Goal: Register for event/course

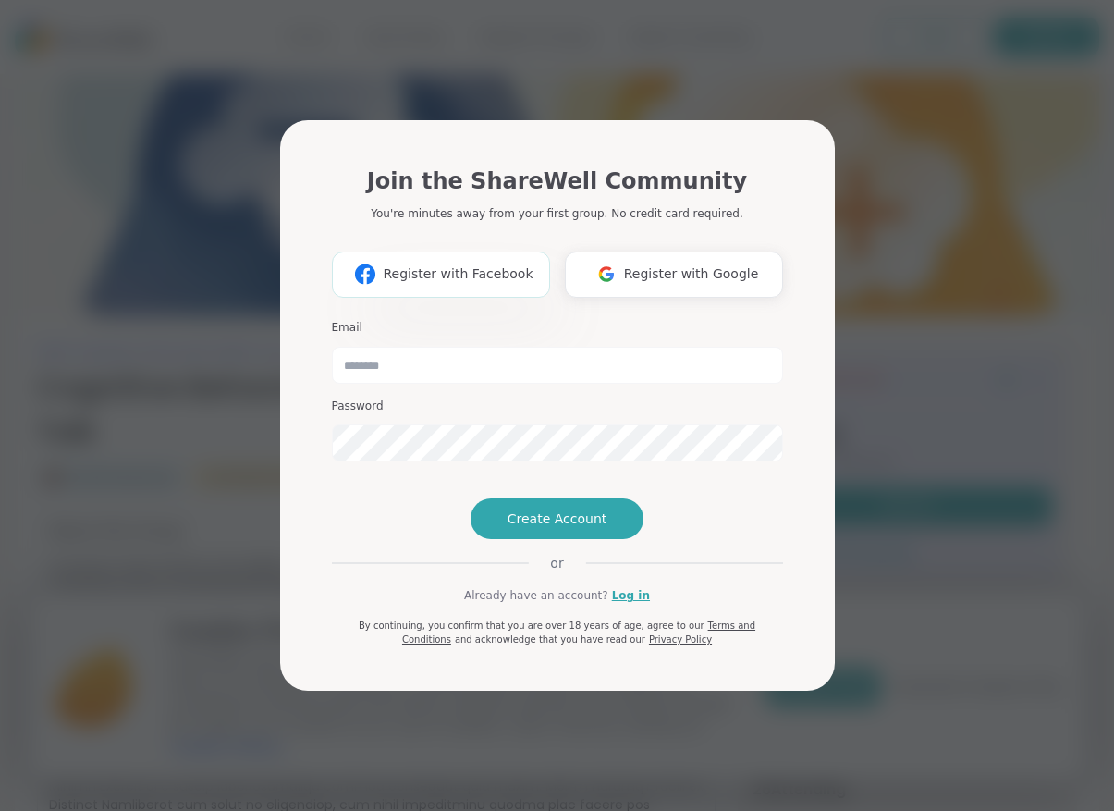
click at [515, 264] on span "Register with Facebook" at bounding box center [458, 273] width 150 height 19
click at [703, 264] on span "Register with Google" at bounding box center [691, 273] width 135 height 19
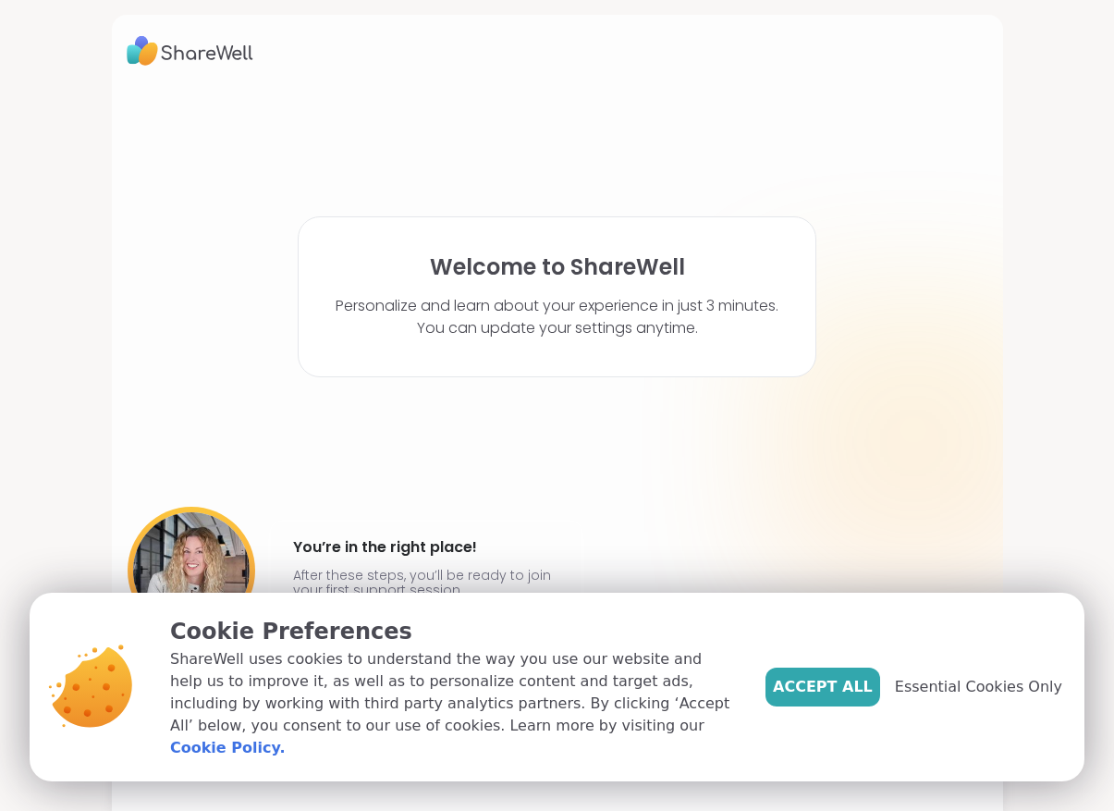
click at [854, 731] on div "Accept All Essential Cookies Only" at bounding box center [914, 687] width 297 height 144
click at [858, 694] on span "Accept All" at bounding box center [823, 687] width 100 height 22
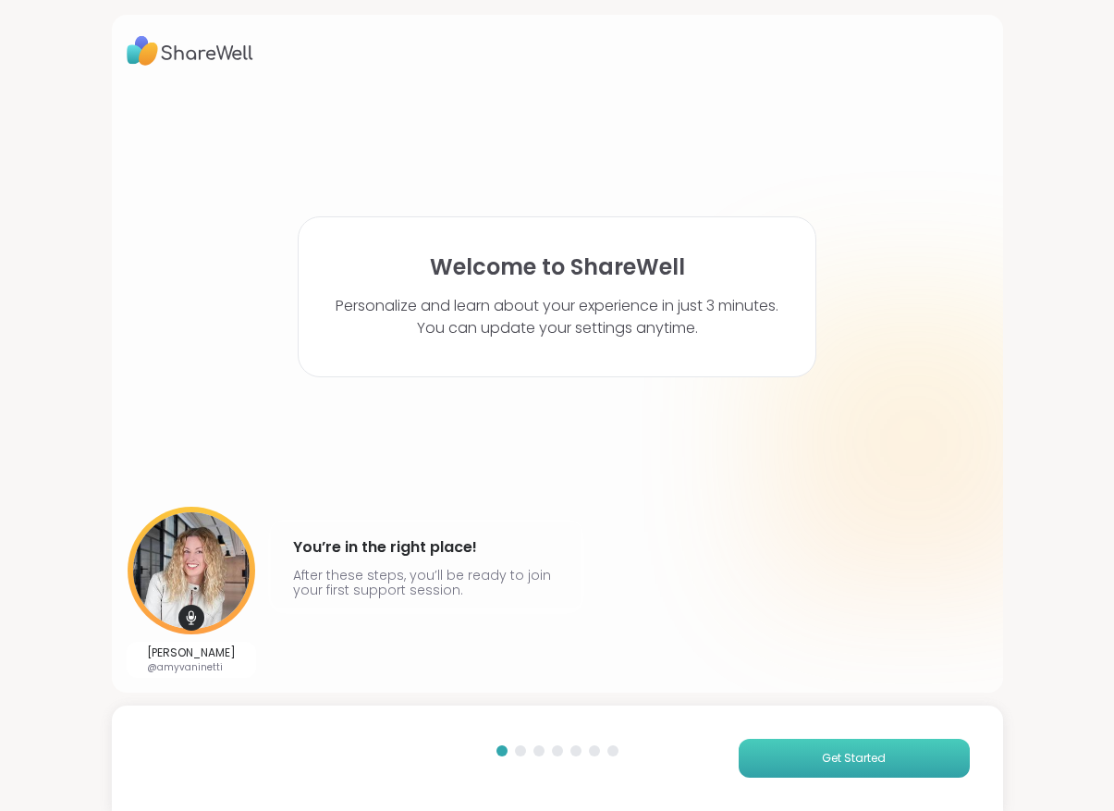
click at [894, 760] on button "Get Started" at bounding box center [854, 758] width 231 height 39
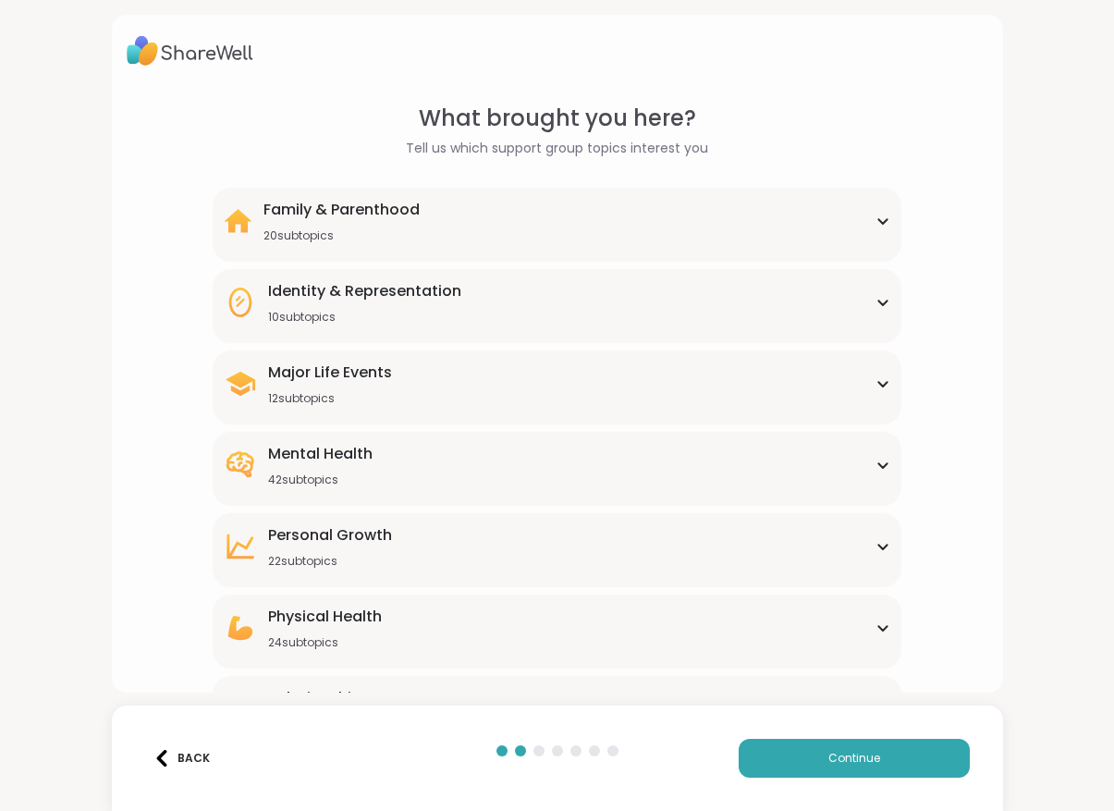
click at [706, 393] on div "Major Life Events 12 subtopics" at bounding box center [558, 384] width 668 height 44
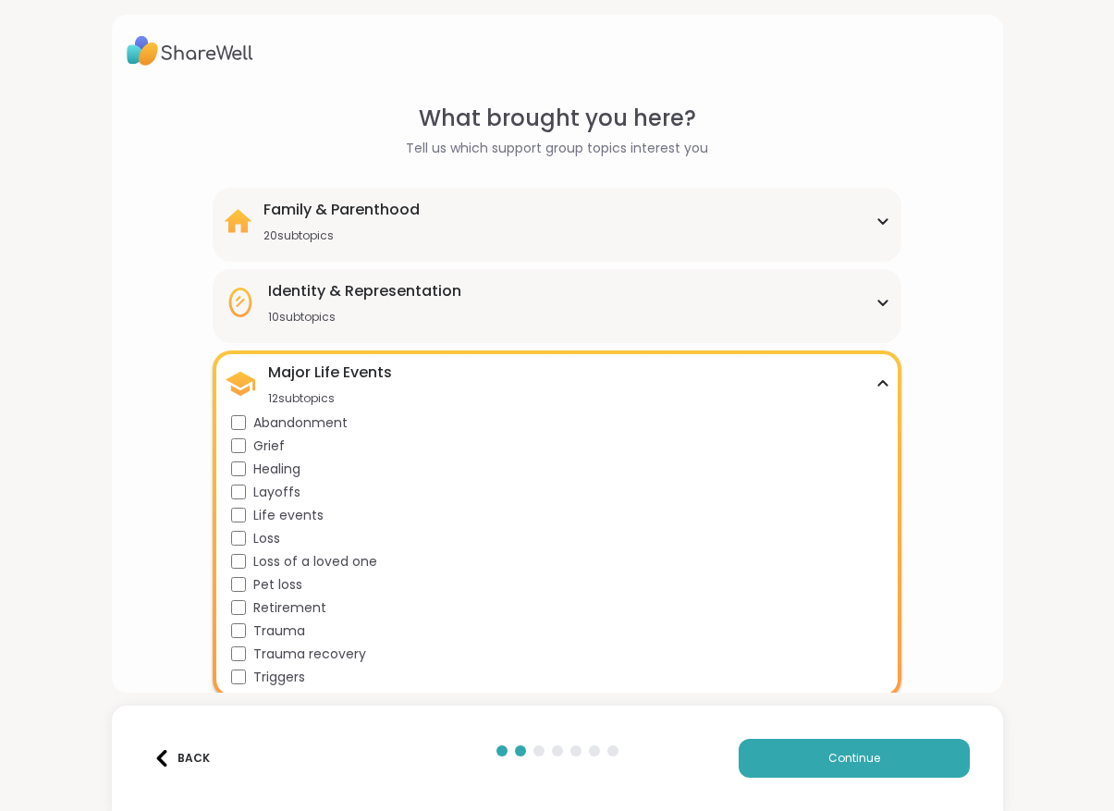
click at [667, 216] on div "Family & Parenthood 20 subtopics" at bounding box center [558, 221] width 668 height 44
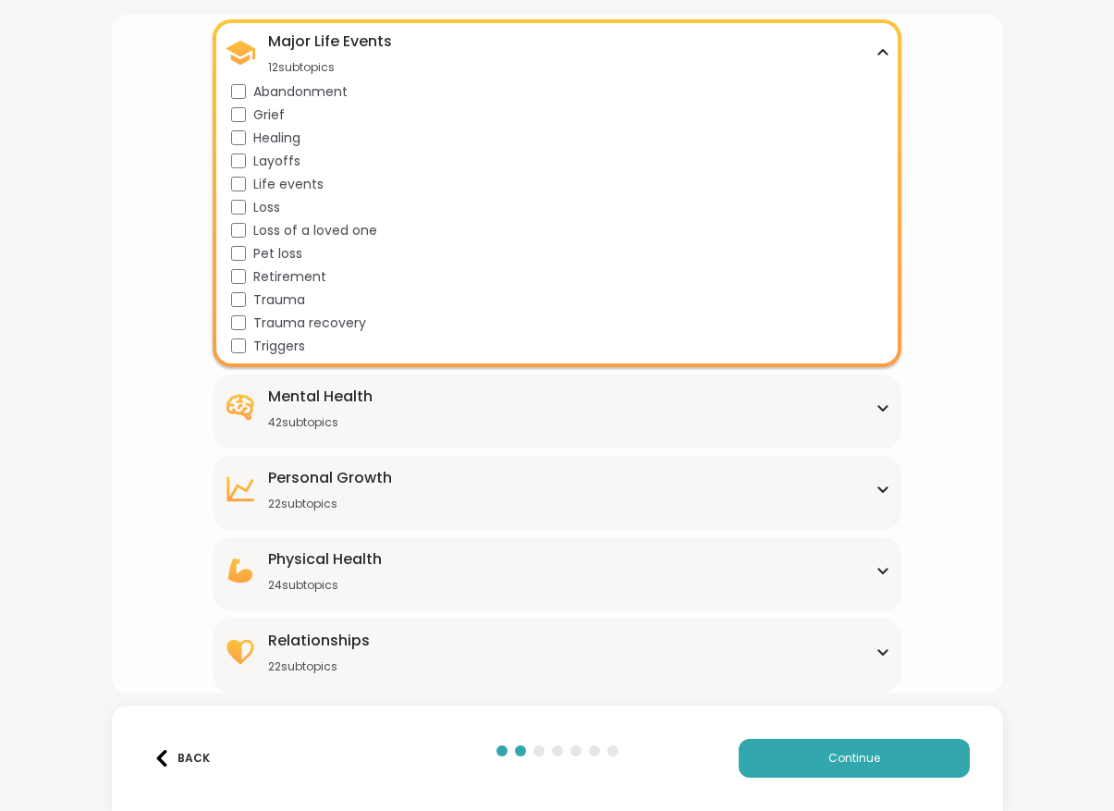
scroll to position [790, 0]
click at [864, 740] on button "Continue" at bounding box center [854, 758] width 231 height 39
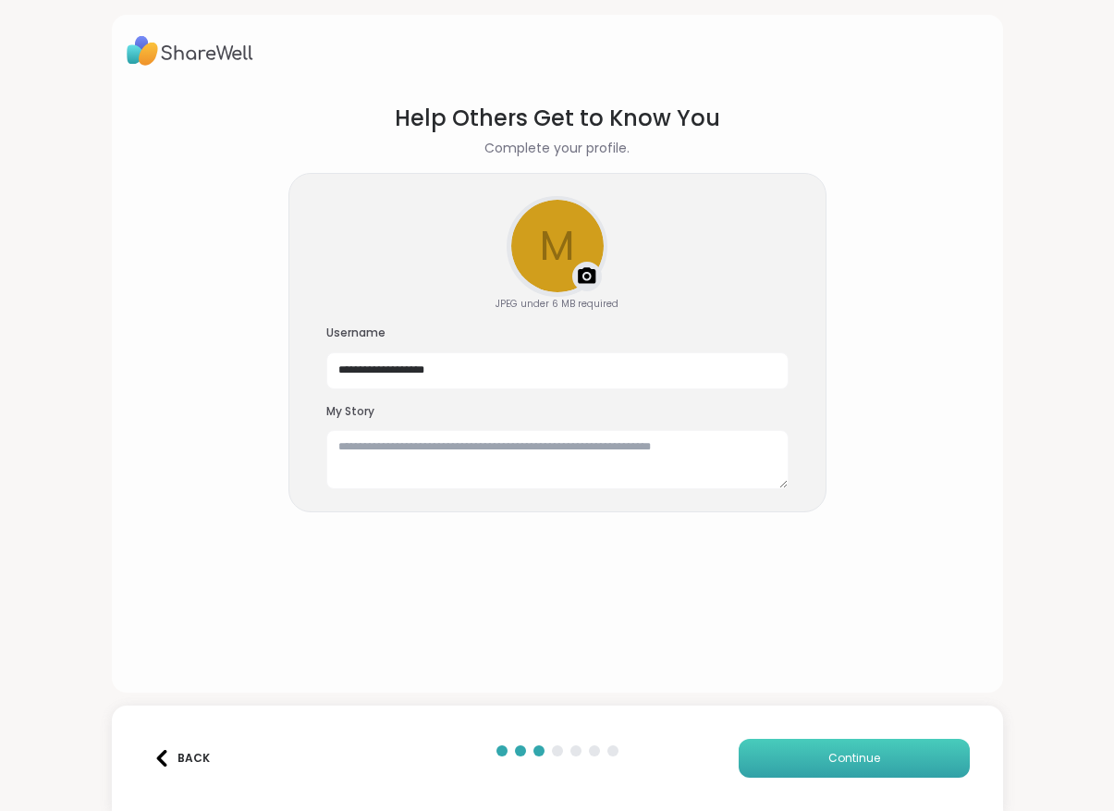
scroll to position [0, 0]
click at [582, 461] on textarea at bounding box center [557, 459] width 462 height 59
type textarea "**********"
click at [912, 768] on button "Continue" at bounding box center [854, 758] width 231 height 39
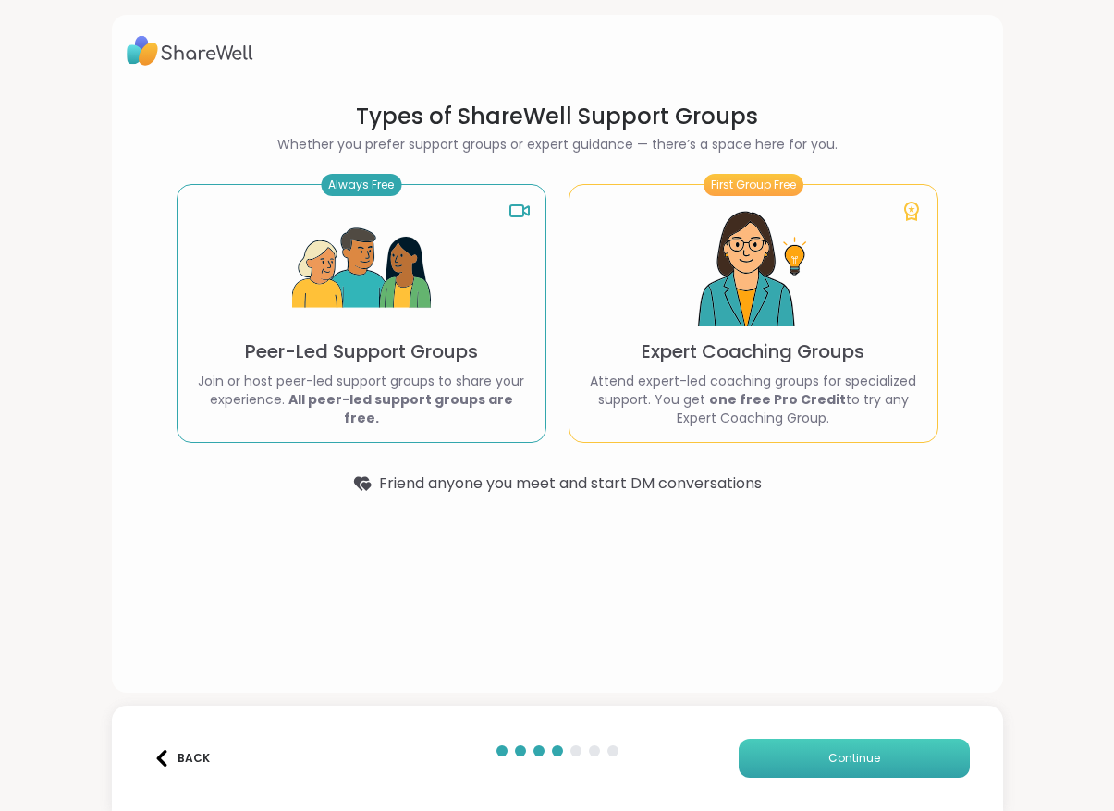
click at [889, 774] on button "Continue" at bounding box center [854, 758] width 231 height 39
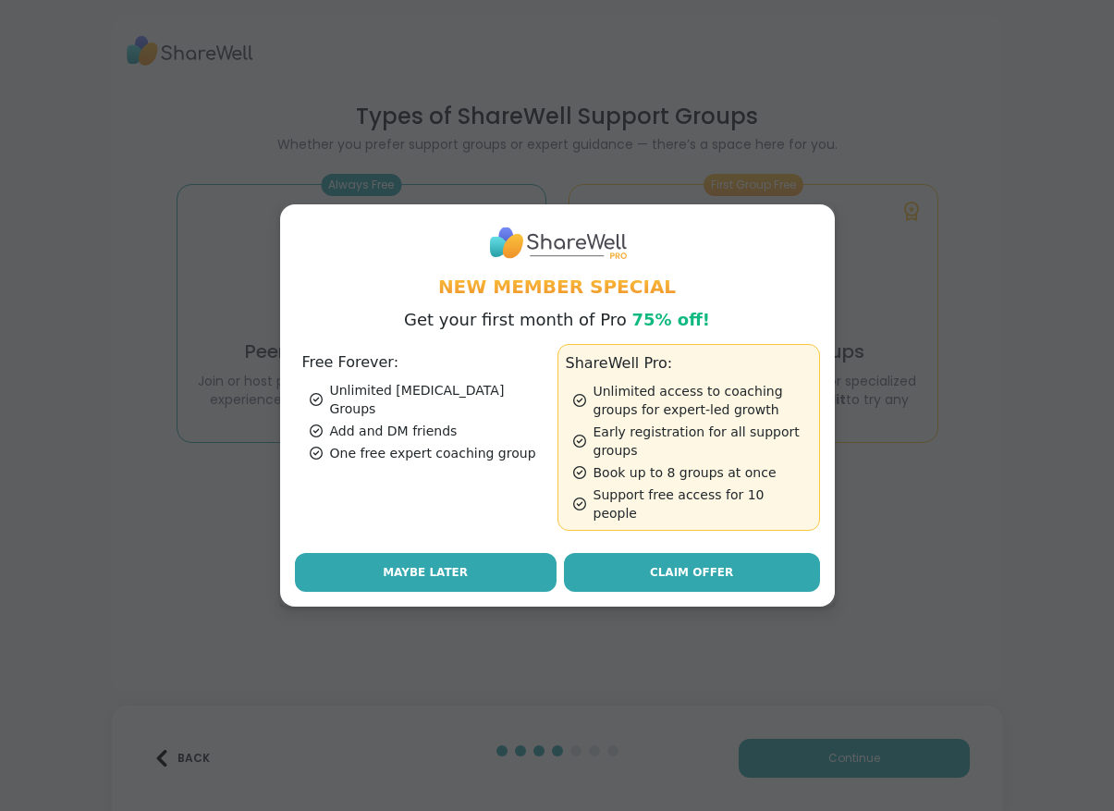
click at [509, 553] on button "Maybe Later" at bounding box center [426, 572] width 262 height 39
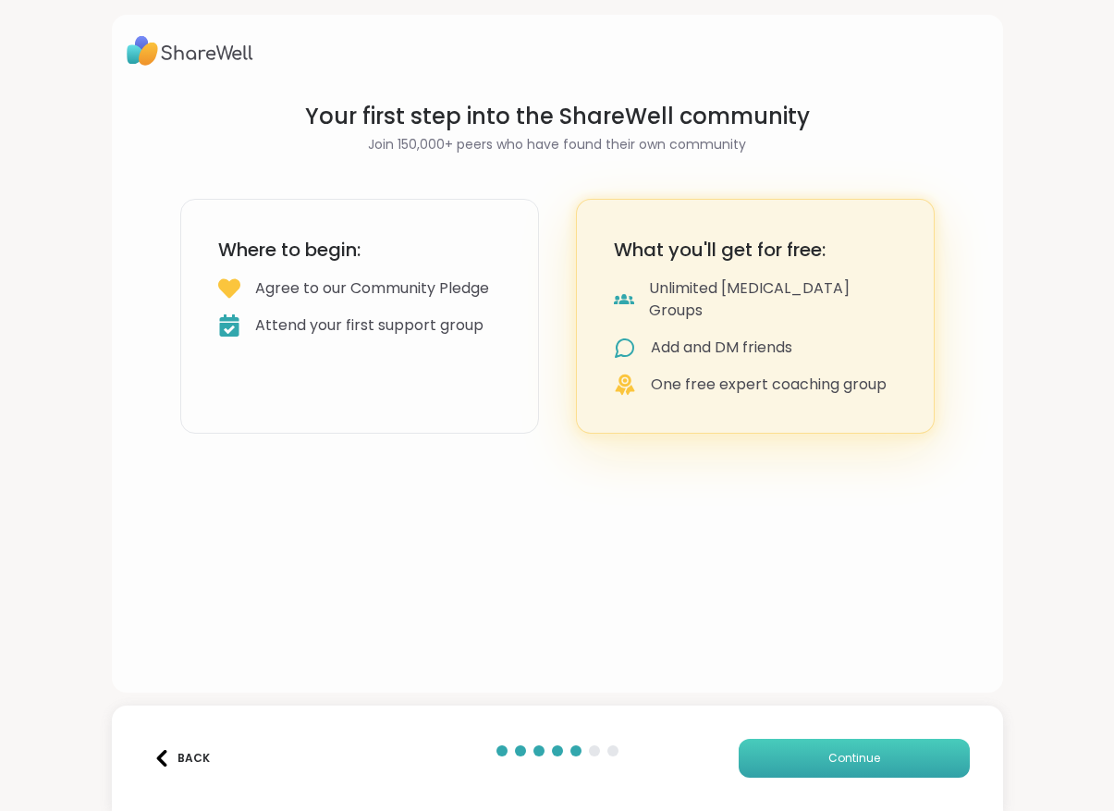
click at [881, 753] on button "Continue" at bounding box center [854, 758] width 231 height 39
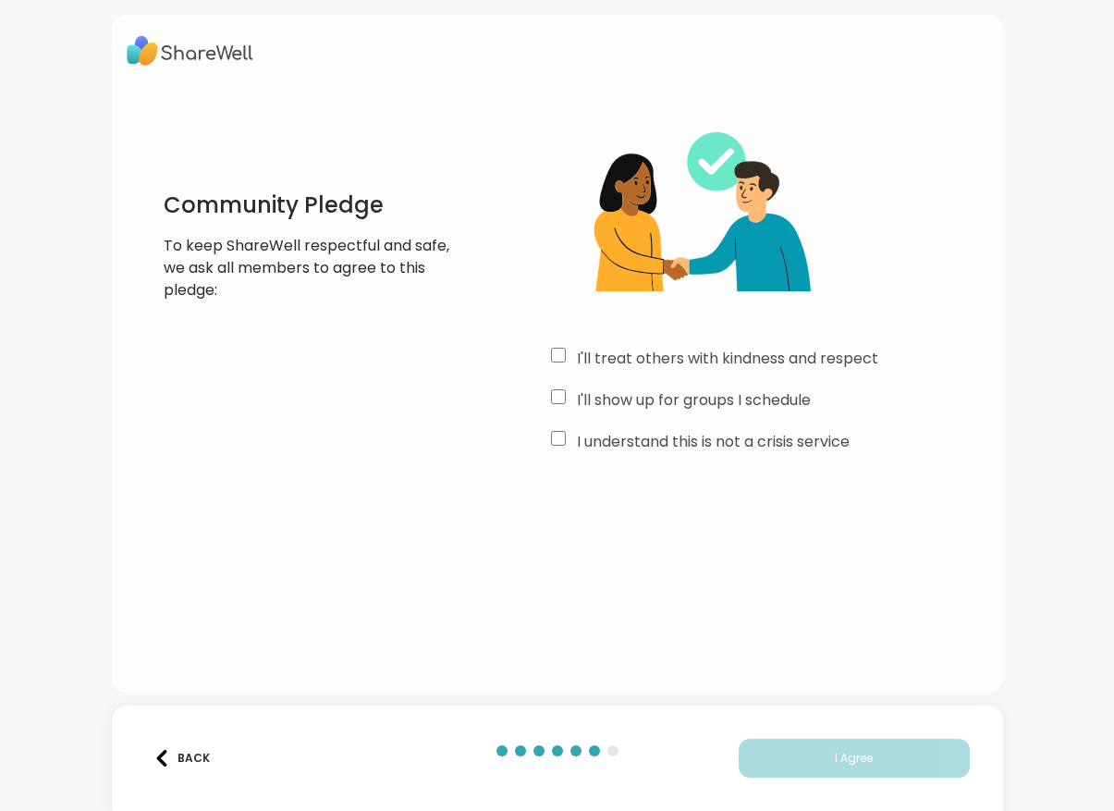
click at [940, 696] on div "Community Pledge To keep ShareWell respectful and safe, we ask all members to a…" at bounding box center [557, 405] width 1114 height 811
click at [567, 350] on div "I'll treat others with kindness and respect" at bounding box center [769, 359] width 437 height 22
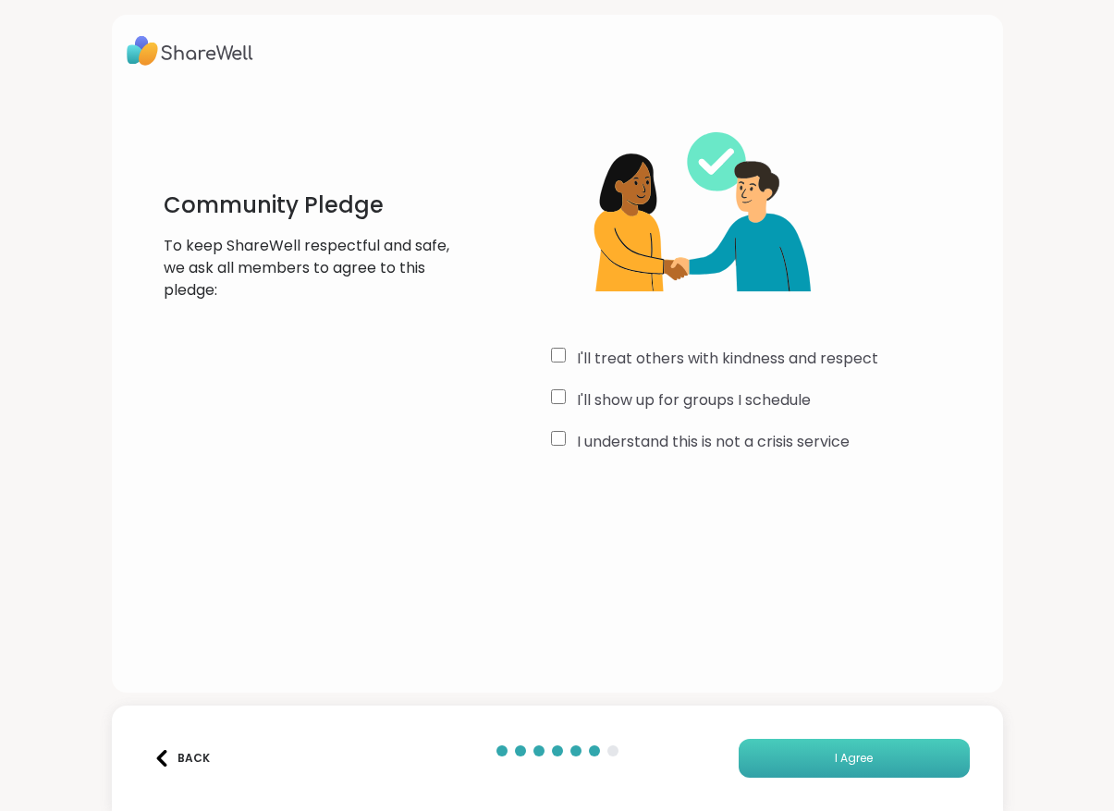
click at [853, 748] on button "I Agree" at bounding box center [854, 758] width 231 height 39
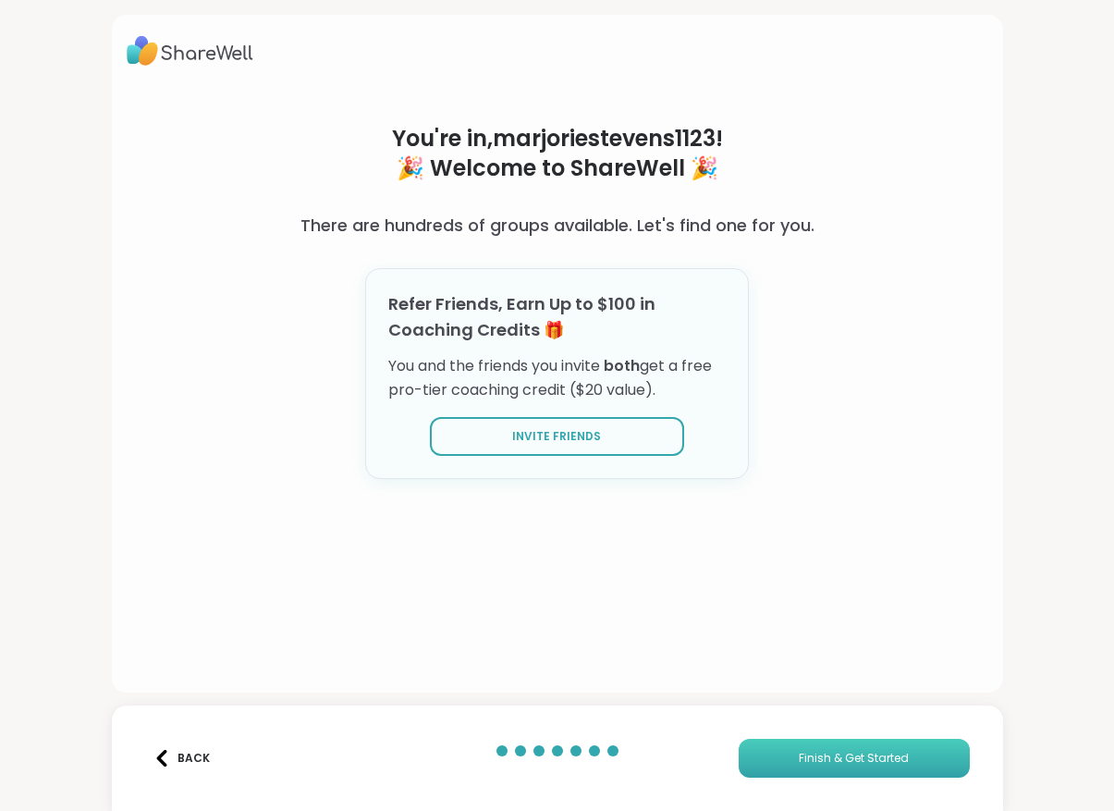
click at [848, 754] on span "Finish & Get Started" at bounding box center [854, 758] width 110 height 17
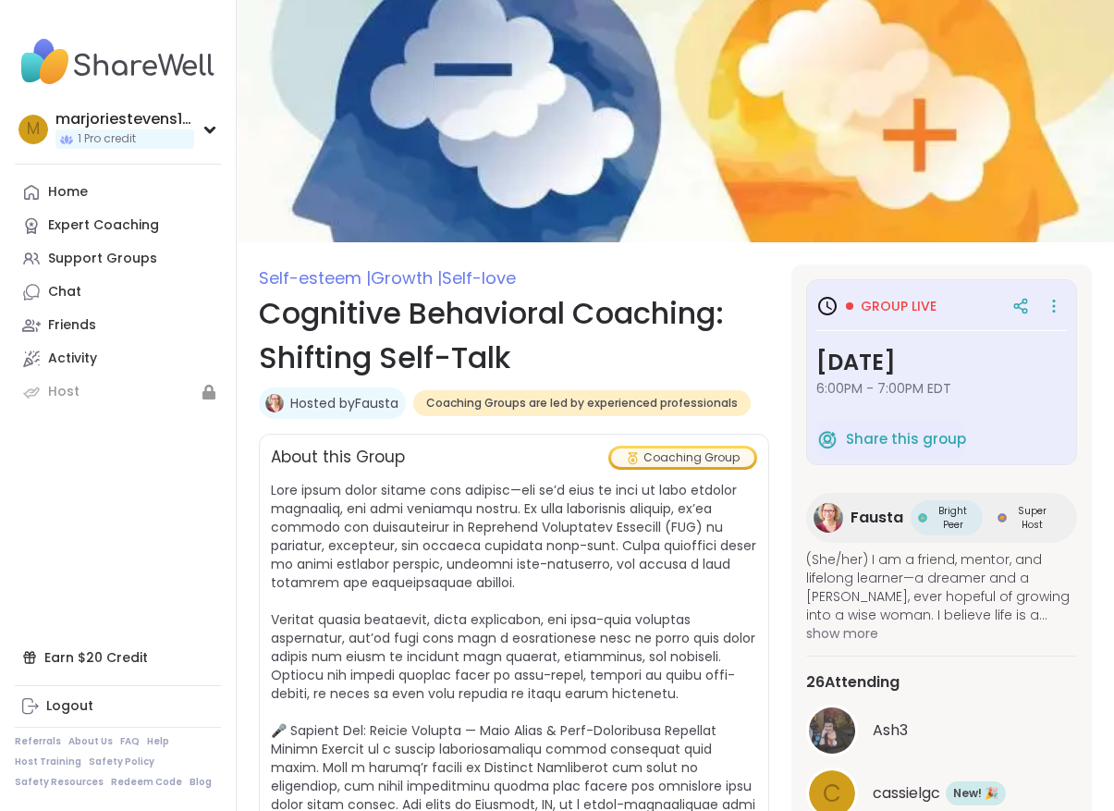
click at [698, 474] on div "About this Group Coaching Group" at bounding box center [514, 658] width 510 height 448
click at [934, 311] on span "Group live" at bounding box center [899, 306] width 76 height 18
click at [846, 316] on h3 "Group live" at bounding box center [877, 306] width 120 height 22
click at [1018, 317] on div at bounding box center [1020, 305] width 33 height 33
click at [1063, 304] on div at bounding box center [1054, 306] width 26 height 26
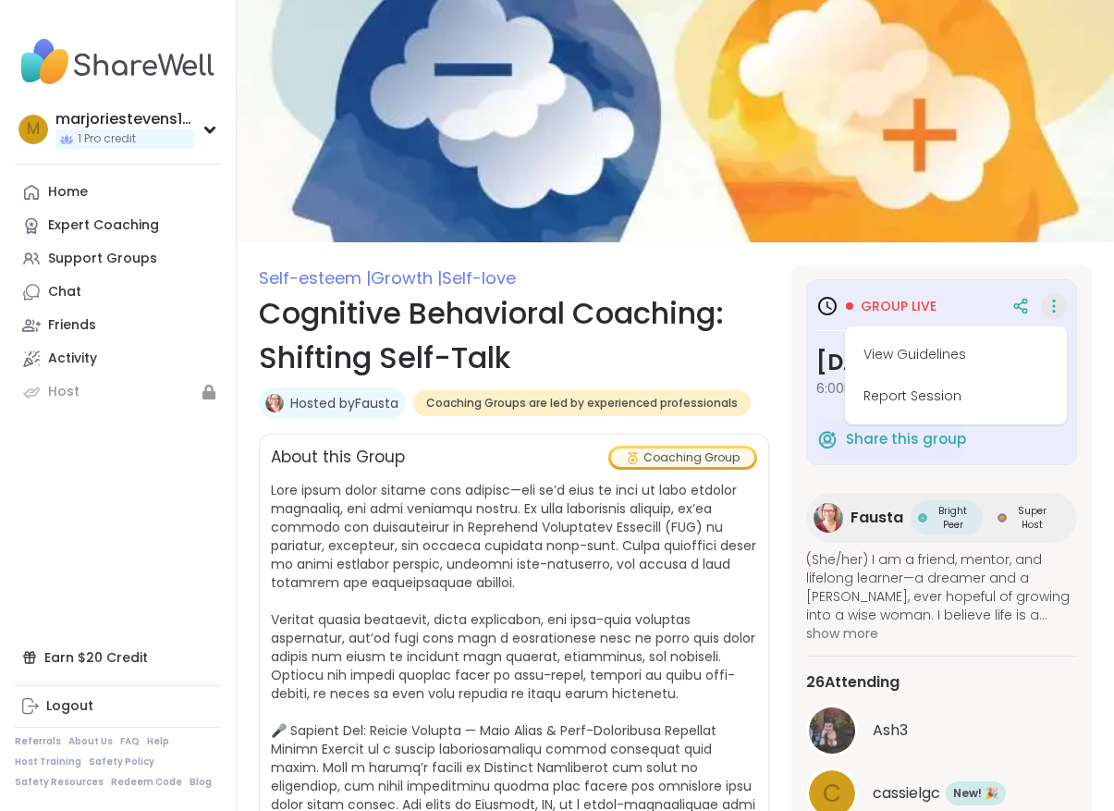
click at [976, 502] on div "Bright Peer Super Host" at bounding box center [987, 517] width 152 height 35
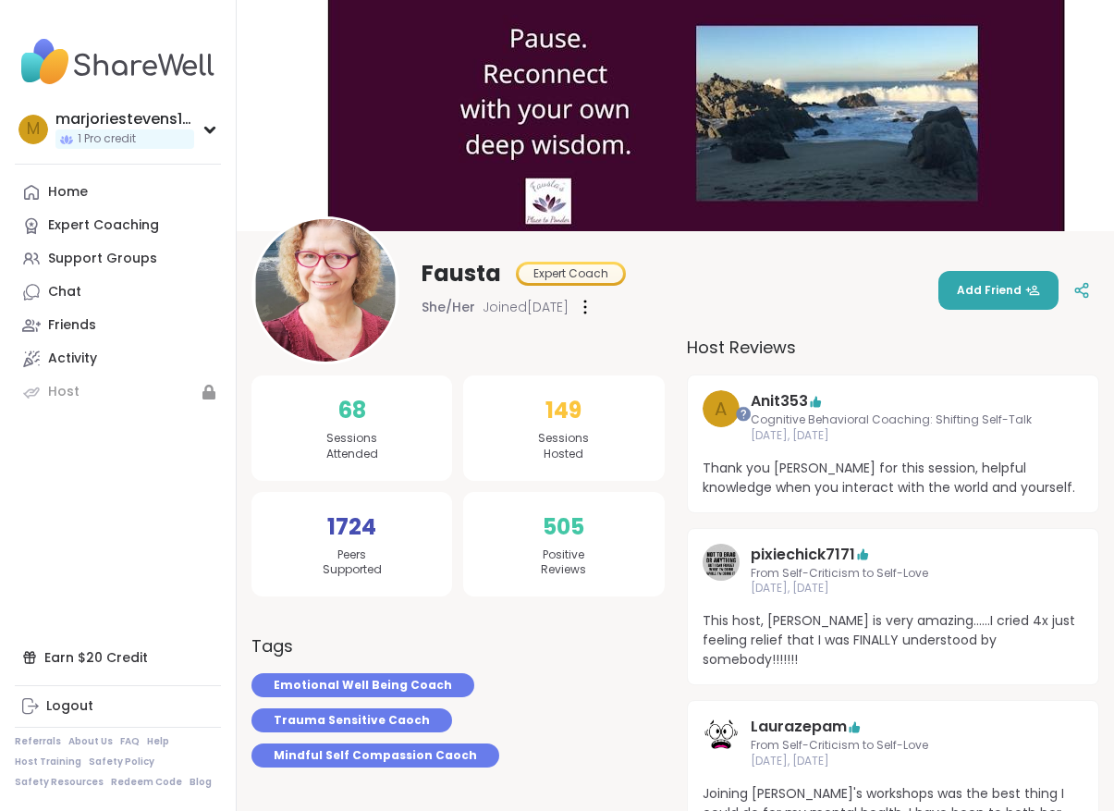
click at [348, 301] on img at bounding box center [325, 290] width 142 height 142
click at [80, 195] on div "Home" at bounding box center [68, 192] width 40 height 18
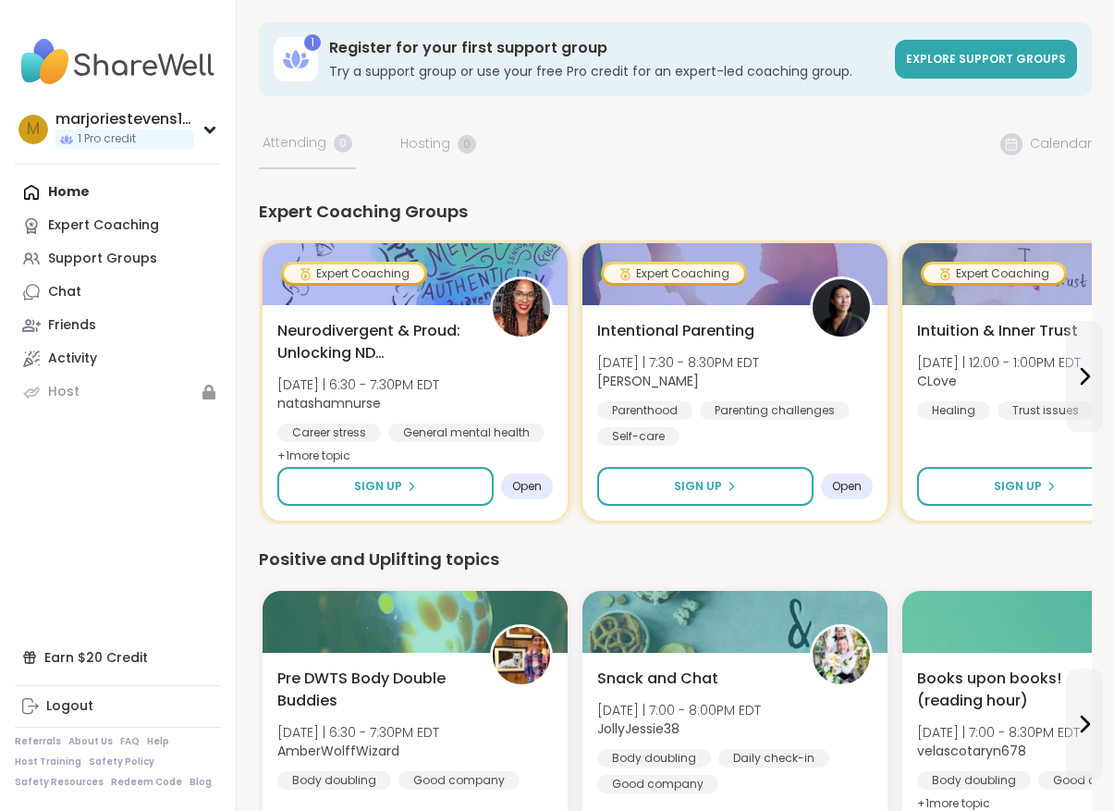
click at [126, 181] on div "Home Expert Coaching Support Groups Chat Friends Activity Host" at bounding box center [118, 292] width 206 height 233
click at [165, 138] on div "1 Pro credit" at bounding box center [124, 138] width 139 height 19
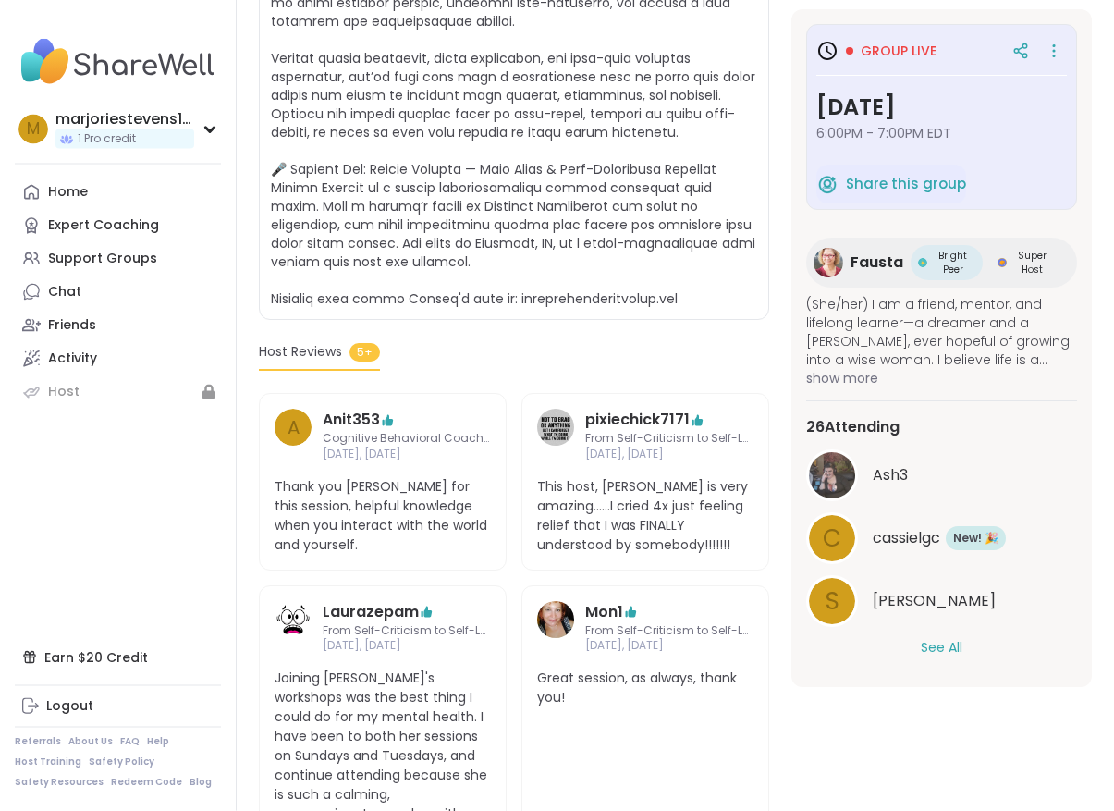
click at [960, 645] on button "See All" at bounding box center [942, 647] width 42 height 19
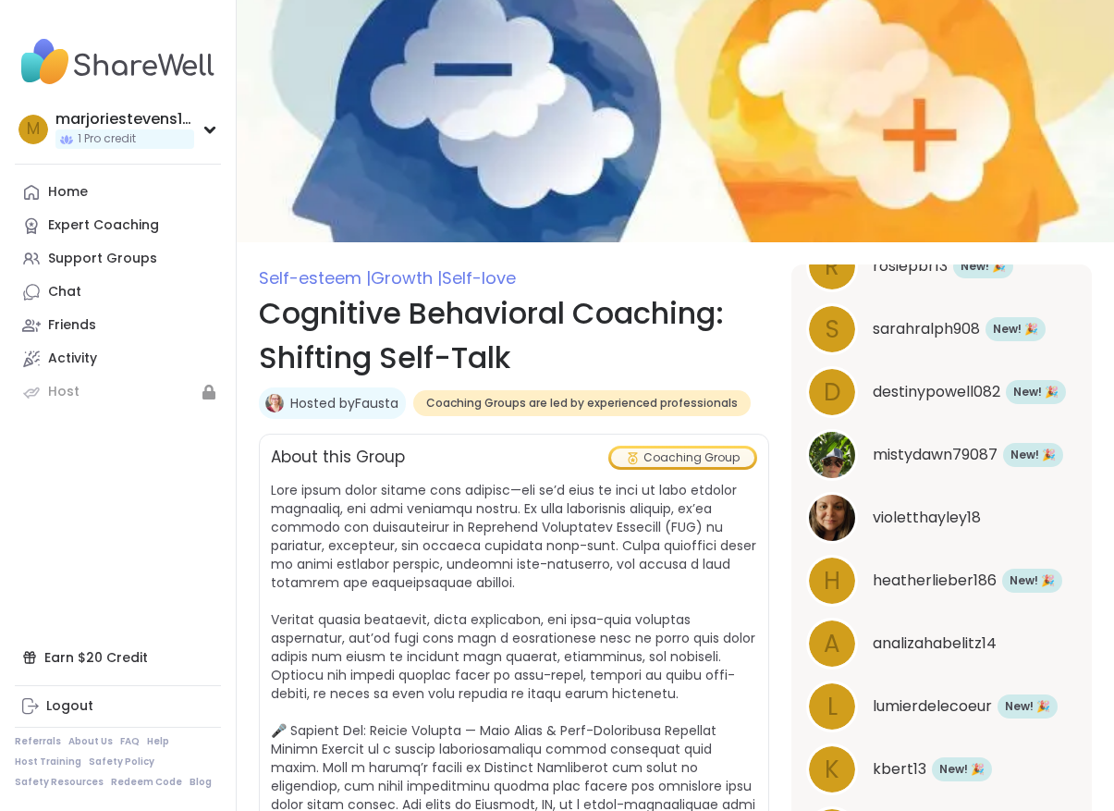
click at [693, 406] on span "Coaching Groups are led by experienced professionals" at bounding box center [582, 403] width 312 height 15
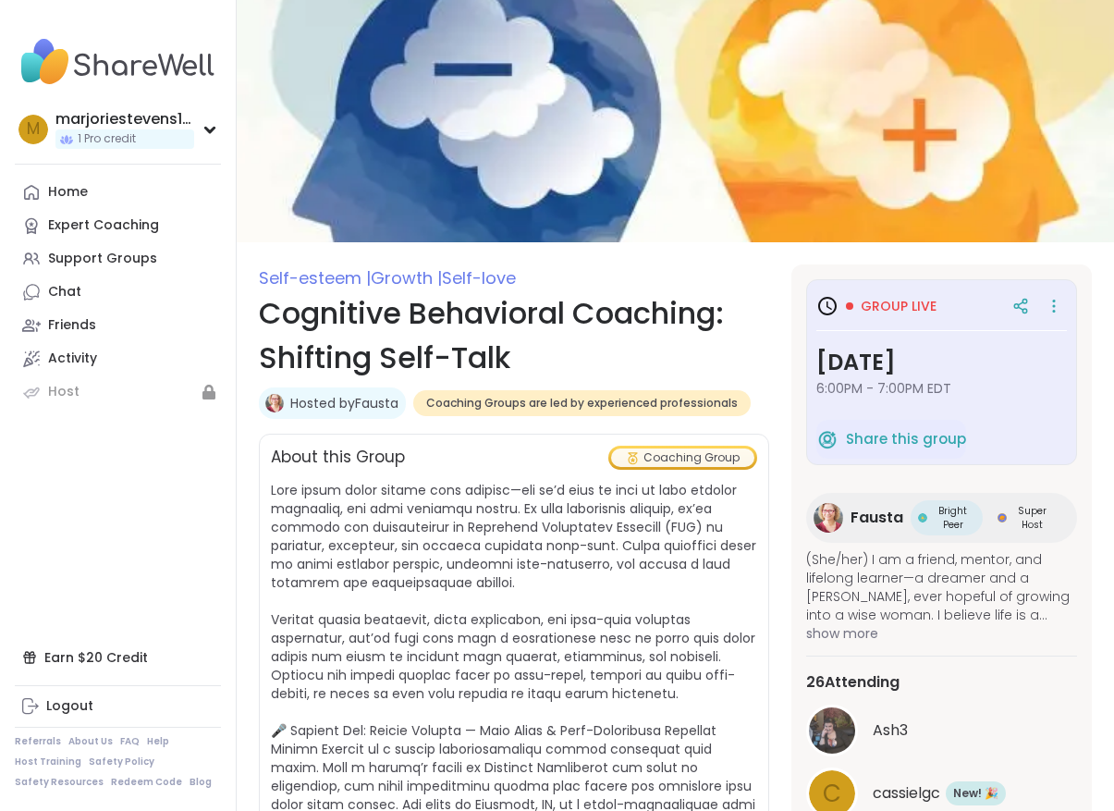
click at [890, 305] on span "Group live" at bounding box center [899, 306] width 76 height 18
click at [867, 381] on span "6:00PM - 7:00PM EDT" at bounding box center [942, 388] width 251 height 18
click at [927, 360] on h3 "[DATE]" at bounding box center [942, 362] width 251 height 33
click at [894, 307] on span "Group live" at bounding box center [899, 306] width 76 height 18
click at [1053, 301] on icon at bounding box center [1054, 302] width 2 height 2
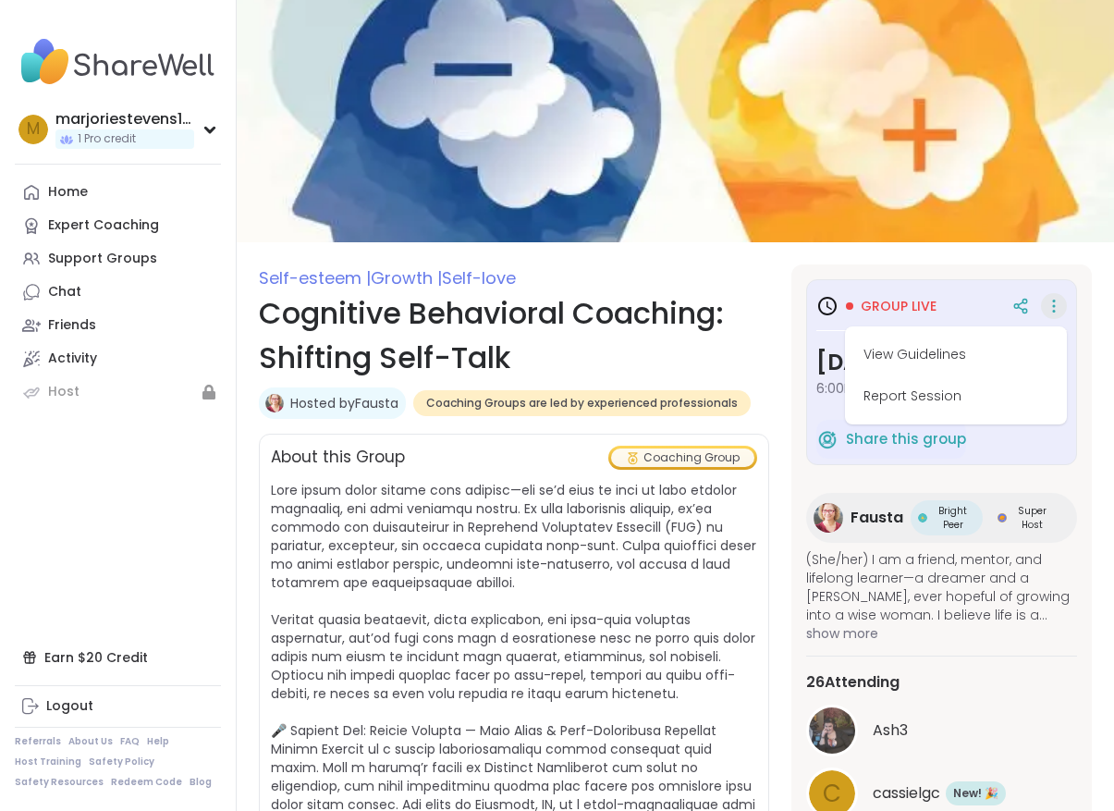
click at [867, 510] on span "Fausta" at bounding box center [877, 518] width 53 height 22
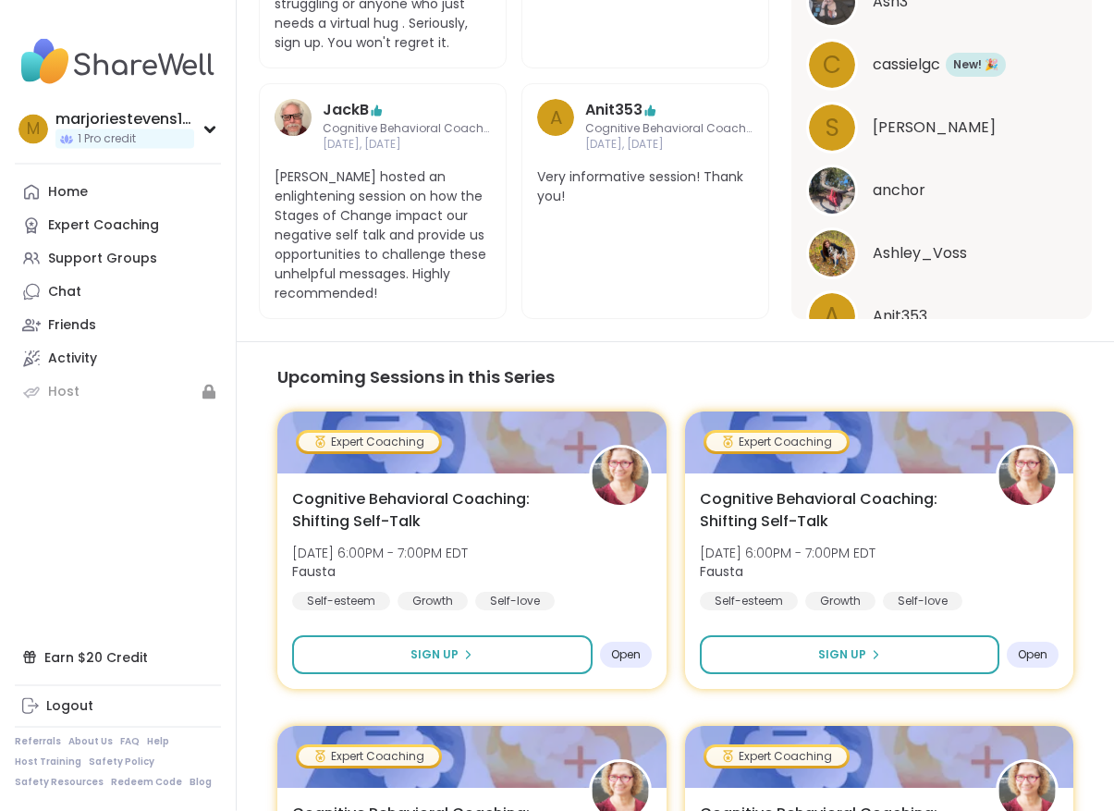
scroll to position [1510, 0]
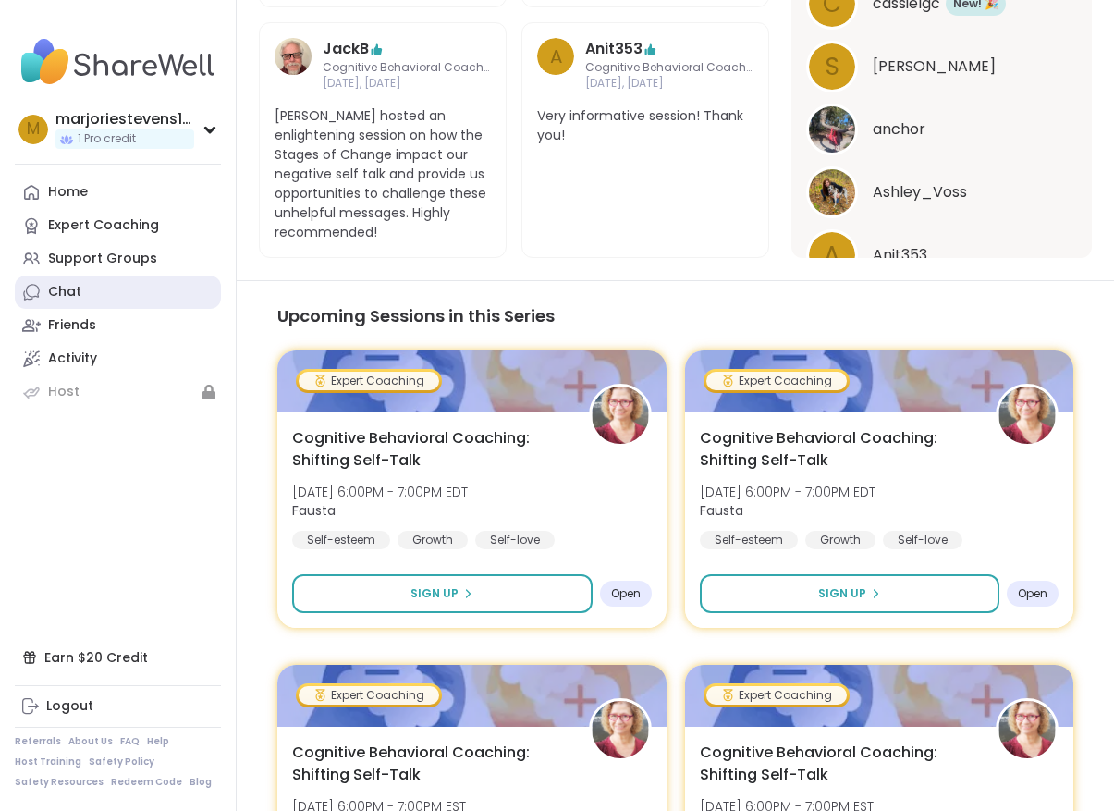
click at [127, 293] on link "Chat" at bounding box center [118, 292] width 206 height 33
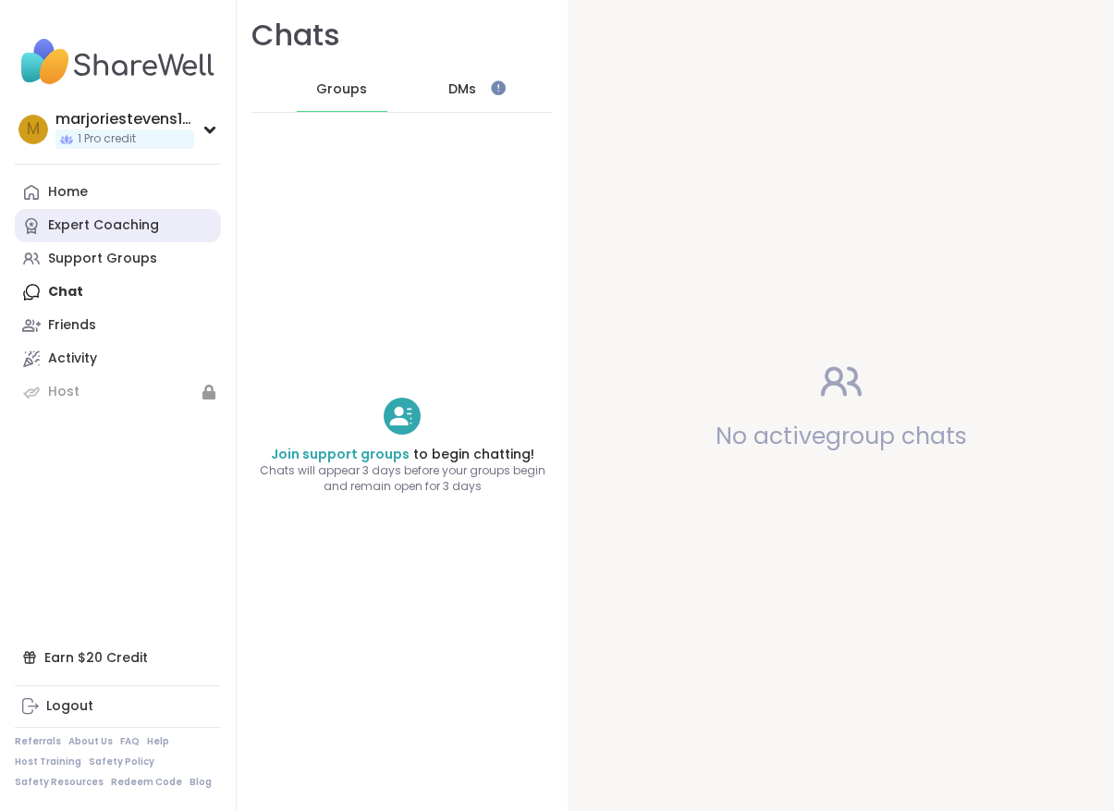
click at [156, 229] on link "Expert Coaching" at bounding box center [118, 225] width 206 height 33
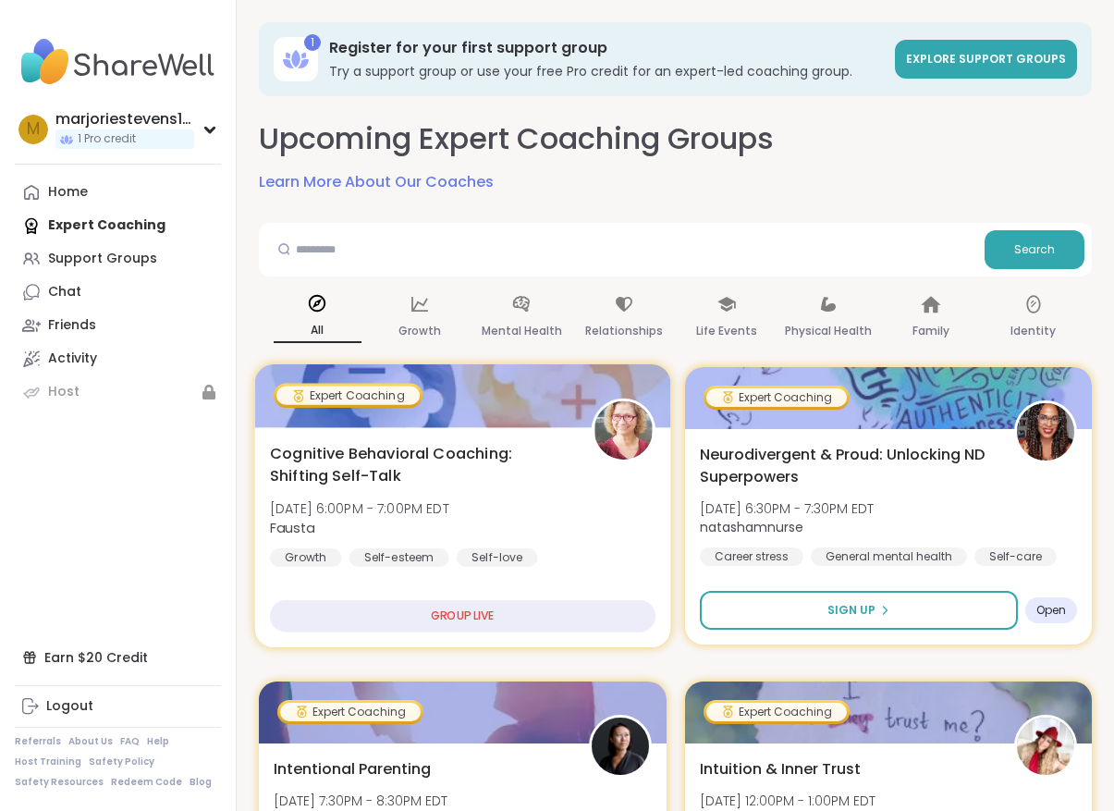
click at [547, 619] on div "GROUP LIVE" at bounding box center [463, 616] width 386 height 32
click at [479, 622] on div "GROUP LIVE" at bounding box center [463, 616] width 386 height 32
click at [496, 619] on div "GROUP LIVE" at bounding box center [463, 616] width 386 height 32
click at [482, 630] on div "GROUP LIVE" at bounding box center [463, 616] width 386 height 32
click at [520, 621] on div "GROUP LIVE" at bounding box center [463, 616] width 386 height 32
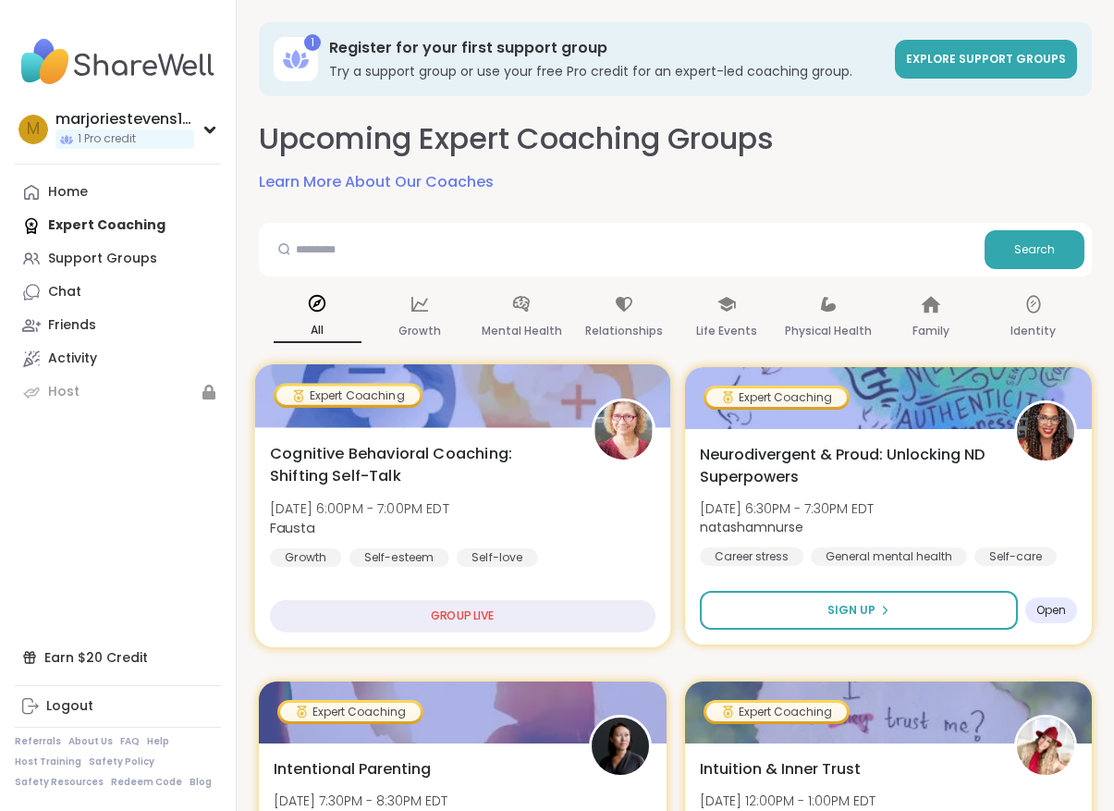
click at [512, 622] on div "GROUP LIVE" at bounding box center [463, 616] width 386 height 32
click at [460, 605] on div "GROUP LIVE" at bounding box center [463, 616] width 386 height 32
click at [461, 615] on div "GROUP LIVE" at bounding box center [463, 616] width 386 height 32
click at [446, 609] on div "GROUP LIVE" at bounding box center [463, 616] width 386 height 32
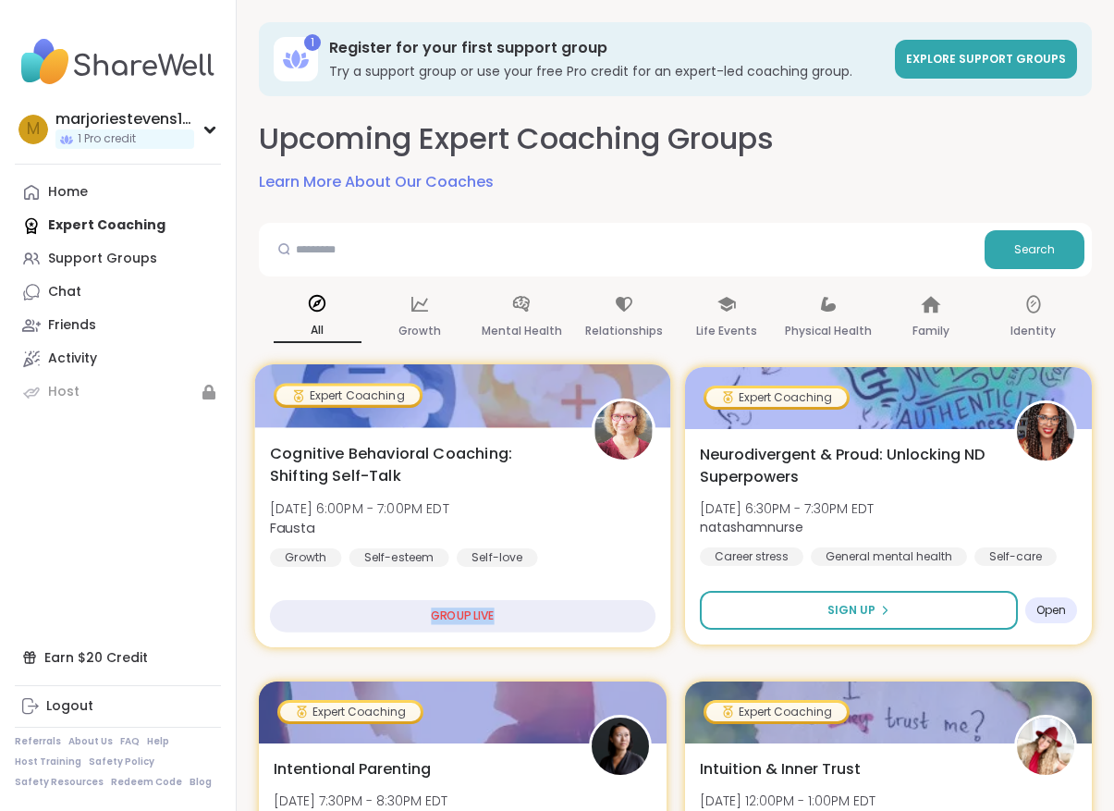
click at [446, 609] on div "GROUP LIVE" at bounding box center [463, 616] width 386 height 32
click at [447, 611] on div "GROUP LIVE" at bounding box center [463, 616] width 386 height 32
click at [447, 610] on div "GROUP LIVE" at bounding box center [463, 616] width 386 height 32
click at [608, 427] on img at bounding box center [623, 430] width 58 height 58
click at [607, 425] on img at bounding box center [623, 430] width 58 height 58
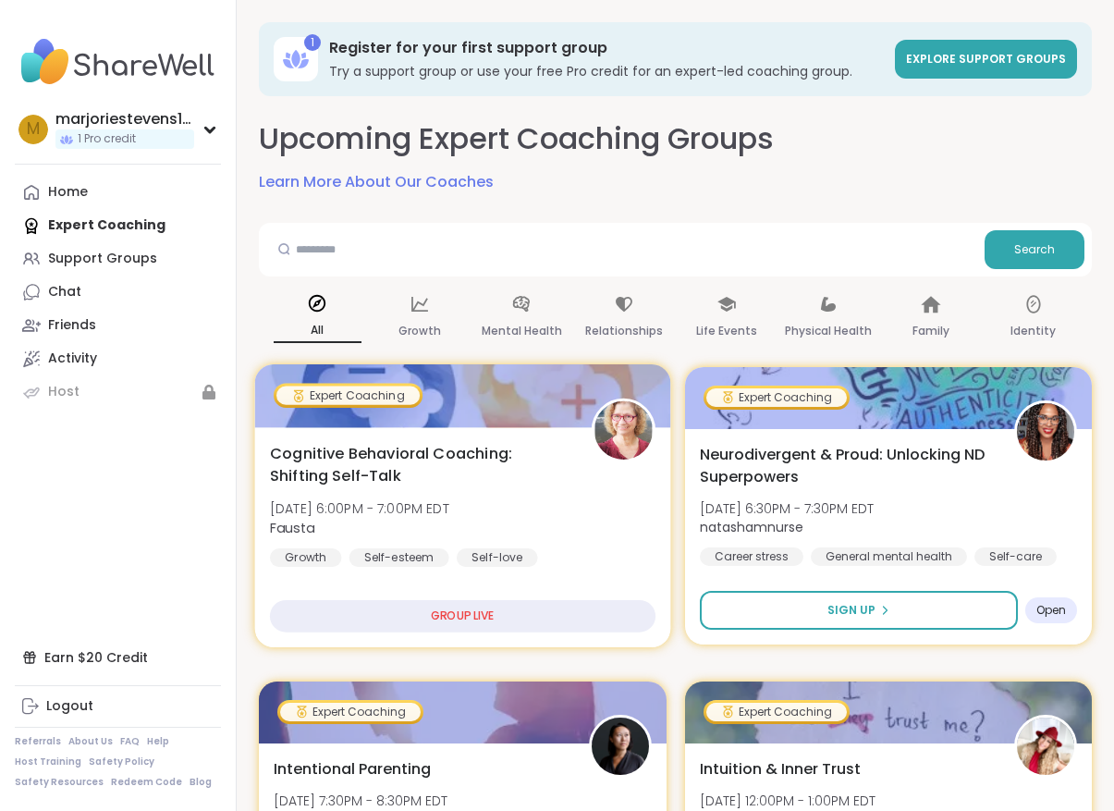
drag, startPoint x: 539, startPoint y: 485, endPoint x: 538, endPoint y: 466, distance: 19.4
click at [537, 474] on span "Cognitive Behavioral Coaching: Shifting Self-Talk" at bounding box center [420, 464] width 301 height 45
click at [541, 473] on span "Cognitive Behavioral Coaching: Shifting Self-Talk" at bounding box center [420, 464] width 301 height 45
click at [542, 473] on span "Cognitive Behavioral Coaching: Shifting Self-Talk" at bounding box center [420, 464] width 301 height 45
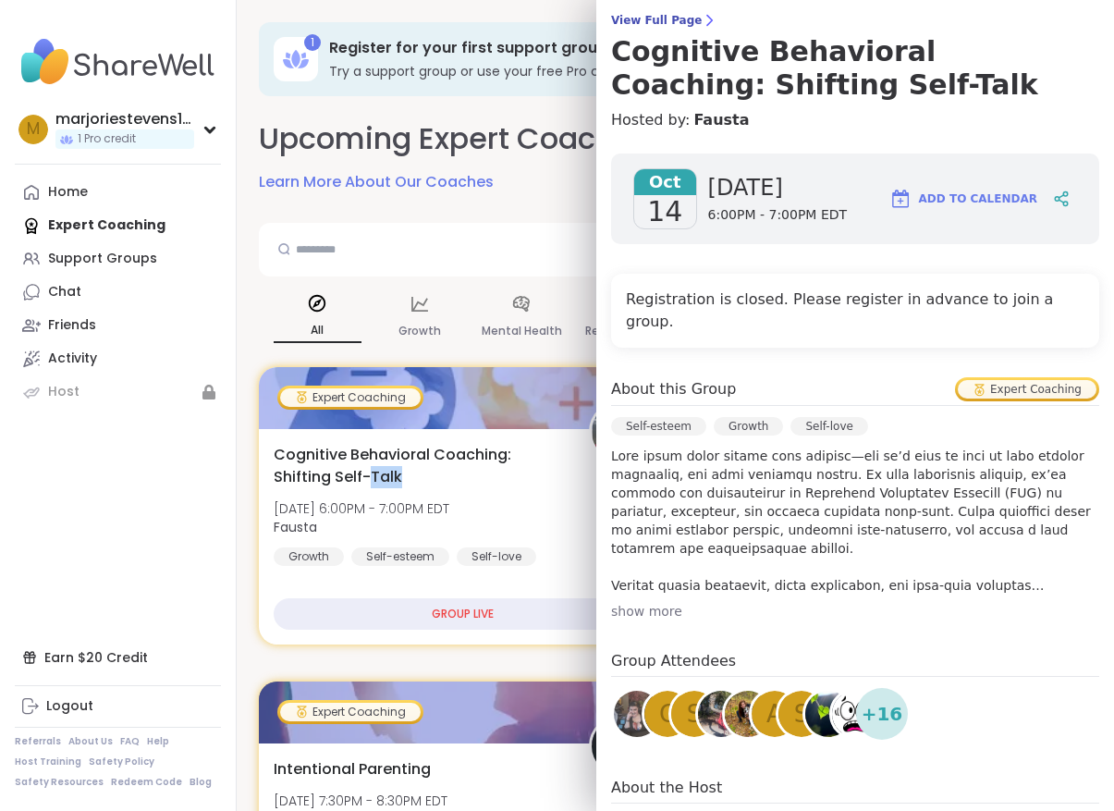
scroll to position [154, 0]
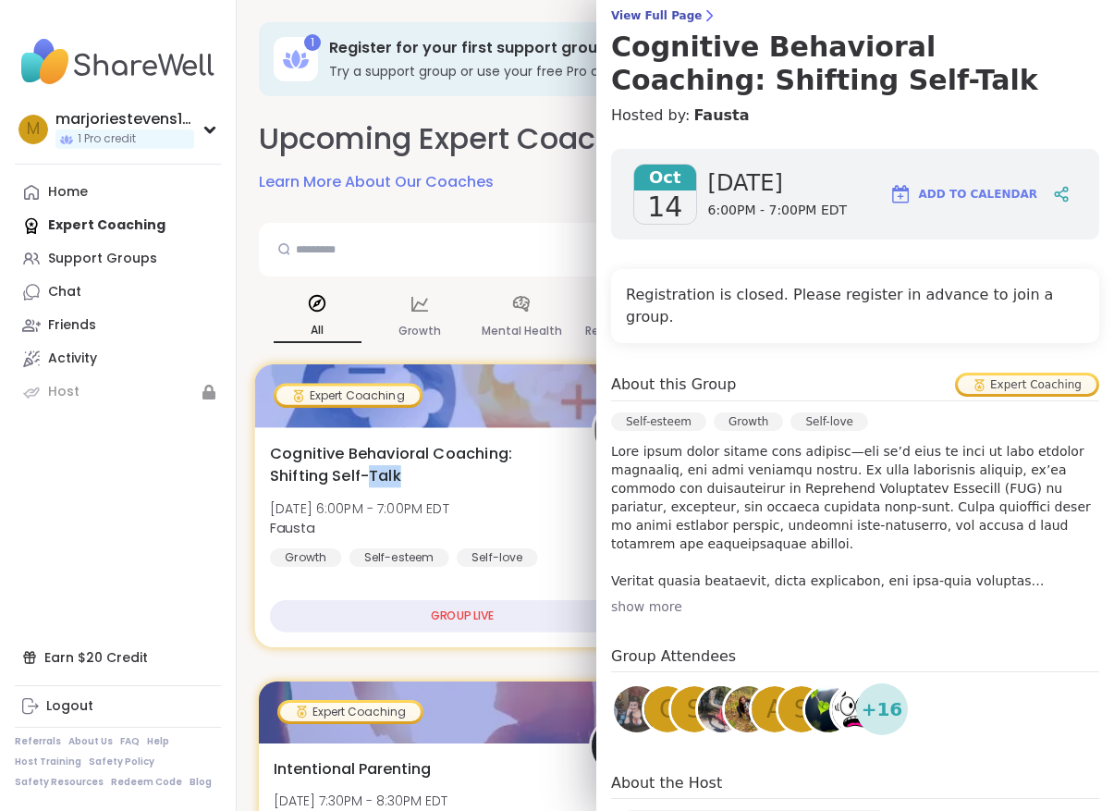
click at [537, 527] on div "Cognitive Behavioral Coaching: Shifting Self-Talk Tue, Oct 14 | 6:00PM - 7:00PM…" at bounding box center [463, 504] width 386 height 125
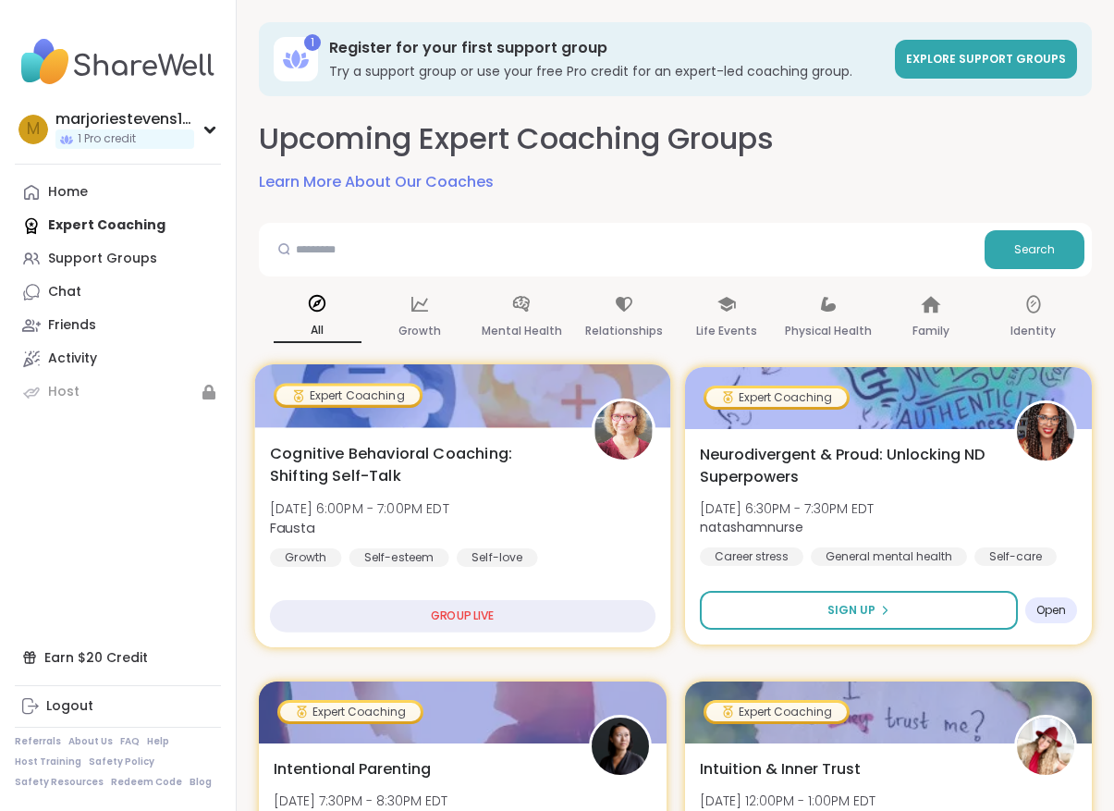
click at [643, 440] on img at bounding box center [623, 430] width 58 height 58
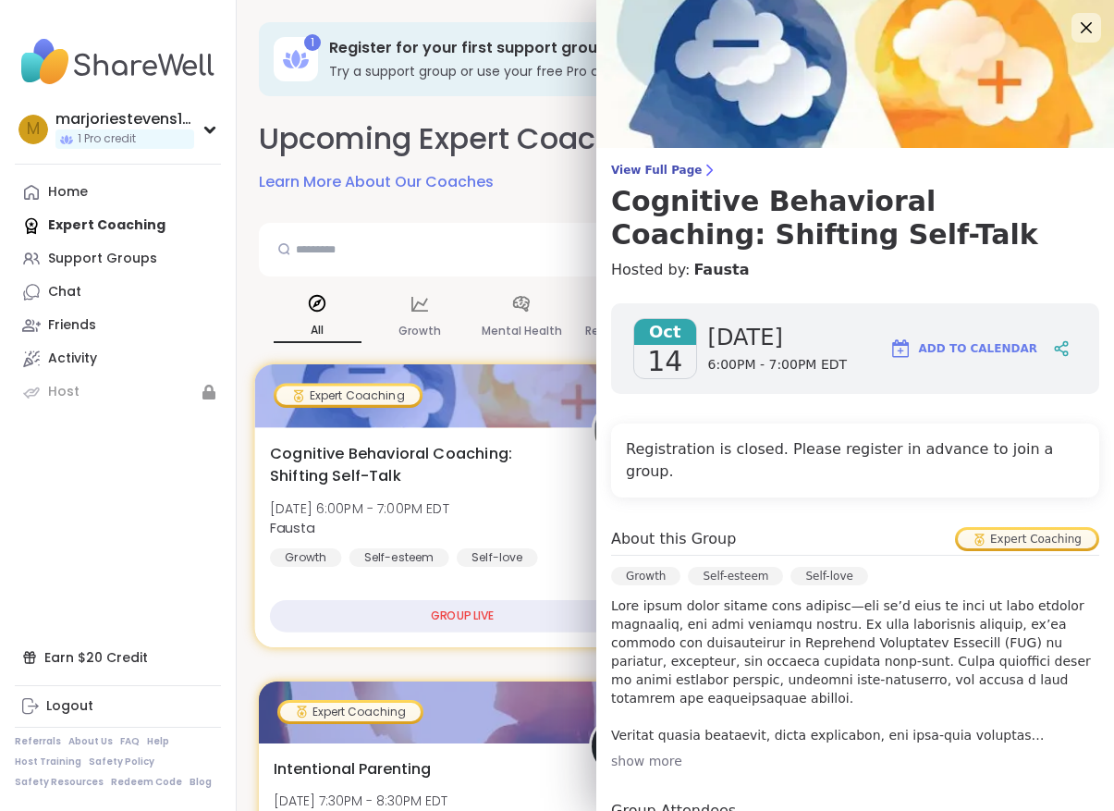
click at [521, 545] on div "Cognitive Behavioral Coaching: Shifting Self-Talk Tue, Oct 14 | 6:00PM - 7:00PM…" at bounding box center [463, 504] width 386 height 125
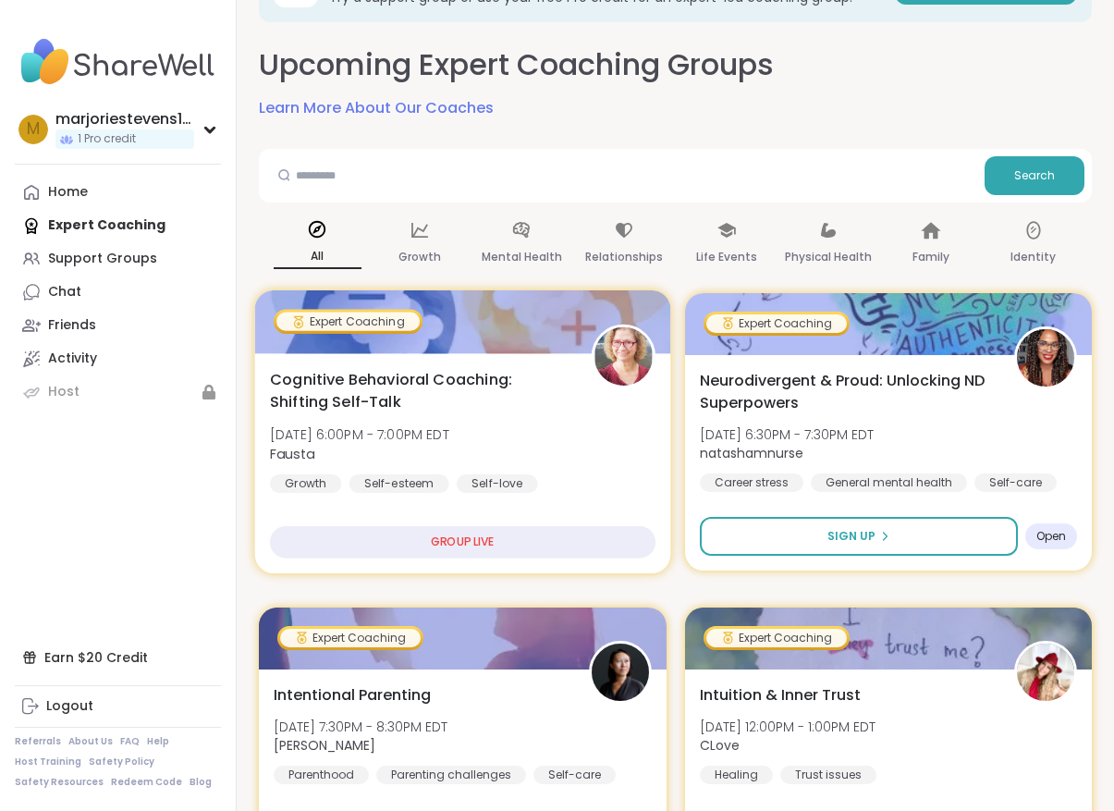
scroll to position [0, 0]
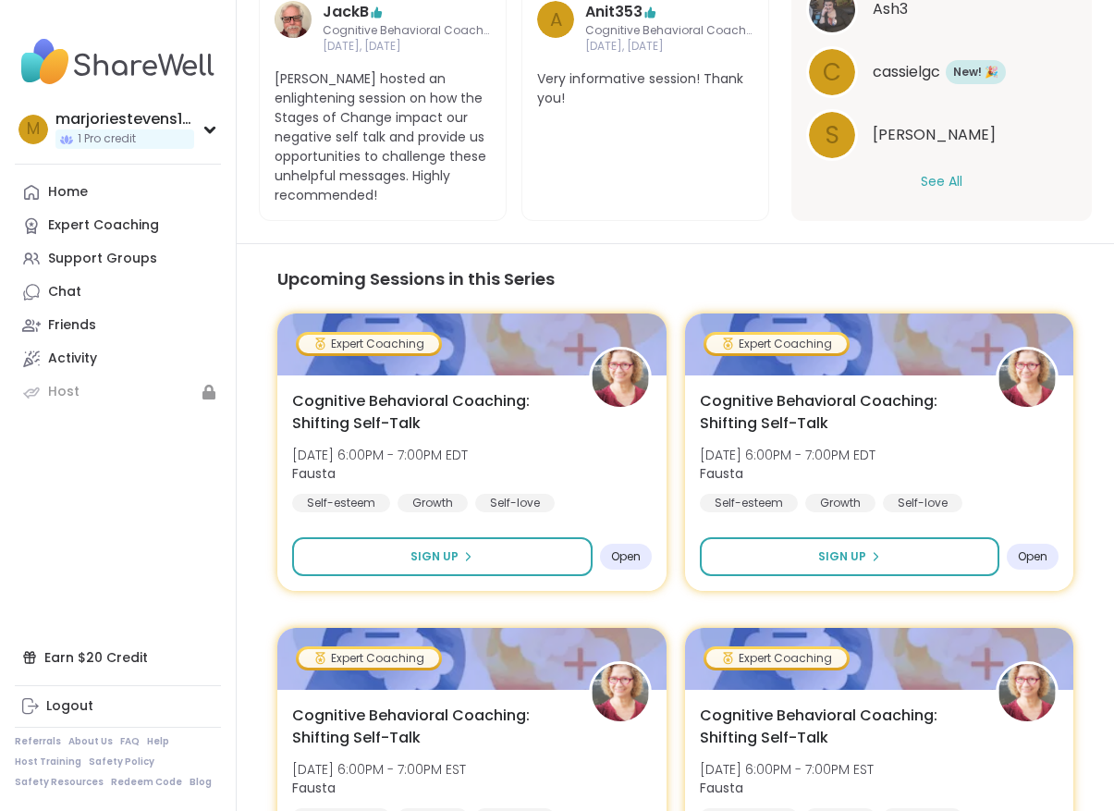
scroll to position [1640, 0]
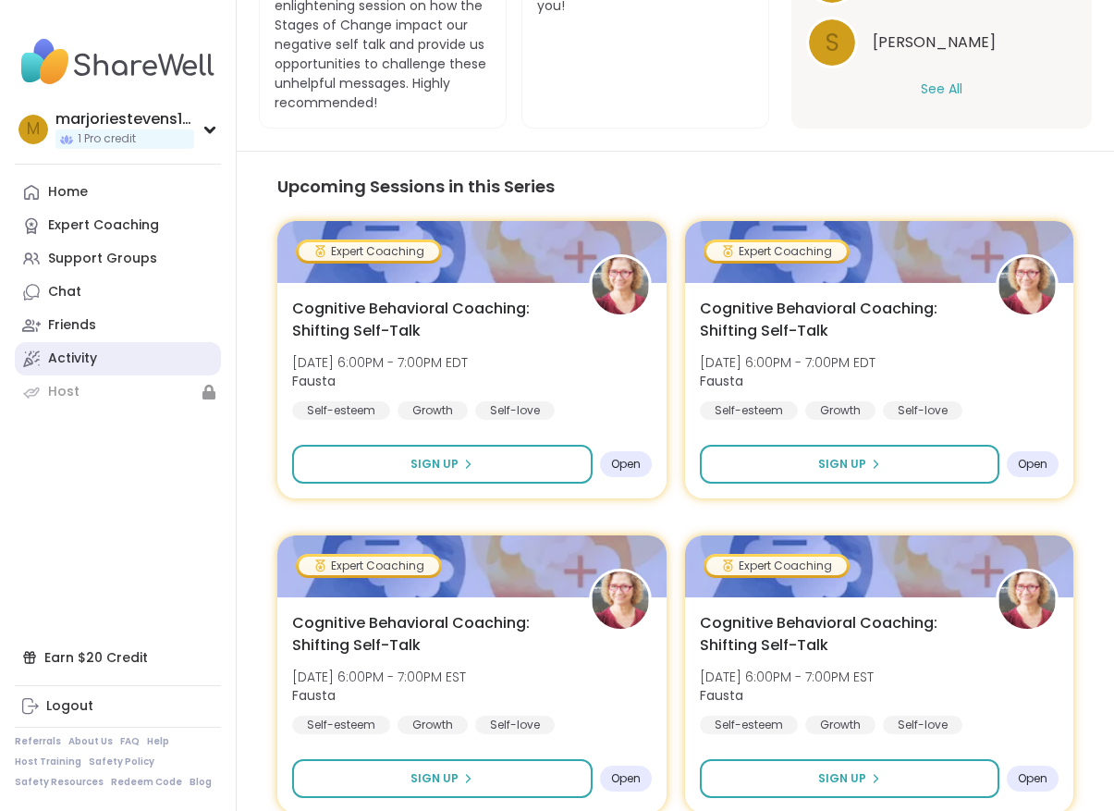
click at [94, 350] on div "Activity" at bounding box center [72, 359] width 49 height 18
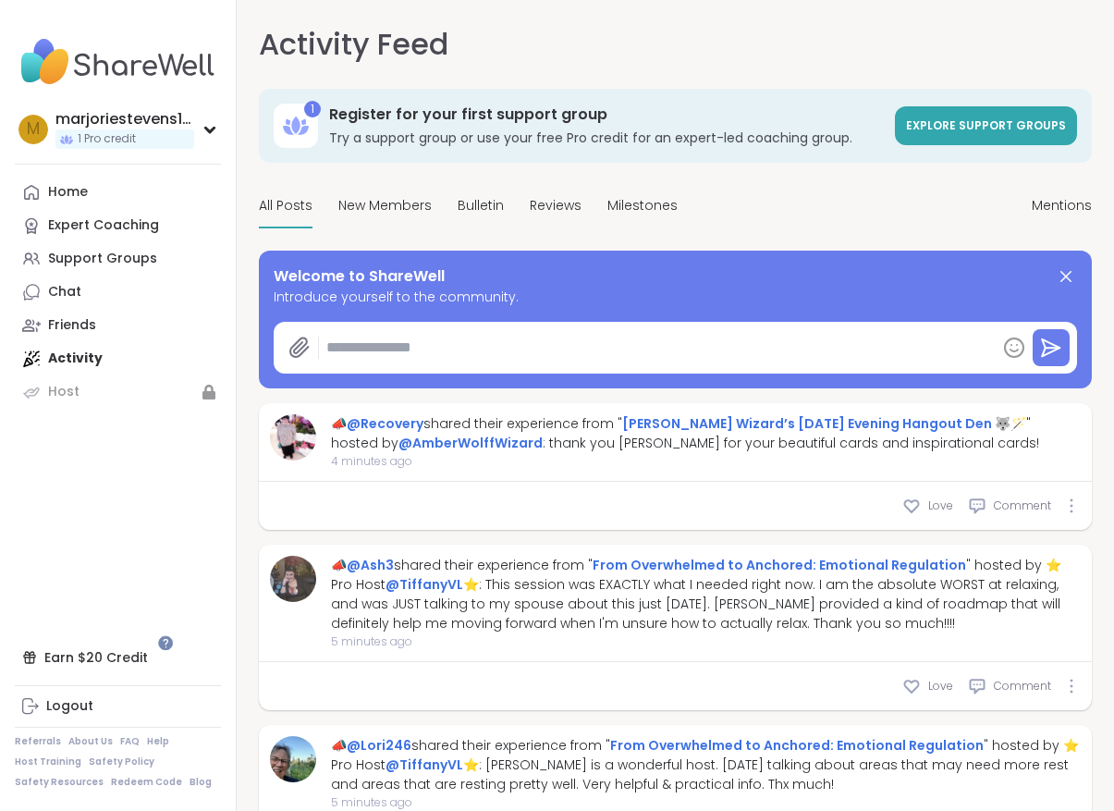
type textarea "*"
